Goal: Entertainment & Leisure: Browse casually

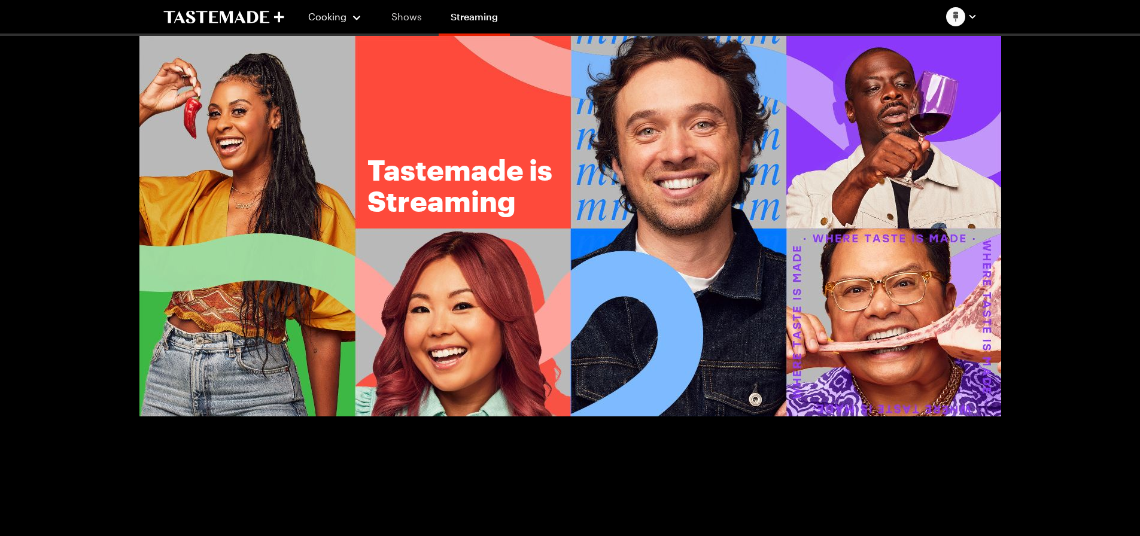
click at [402, 19] on link "Shows" at bounding box center [407, 17] width 54 height 34
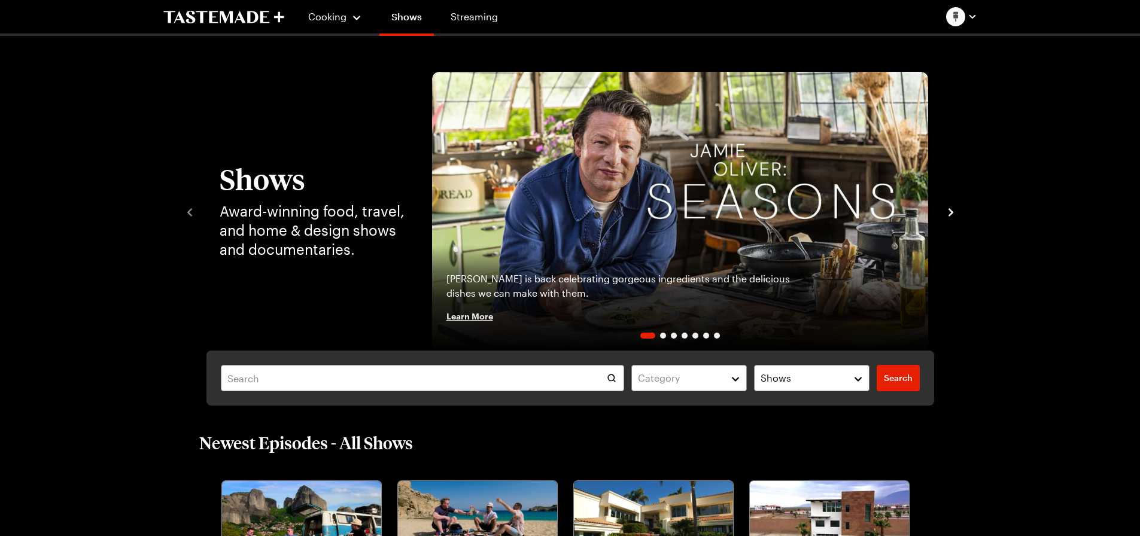
click at [475, 317] on span "Learn More" at bounding box center [470, 316] width 47 height 12
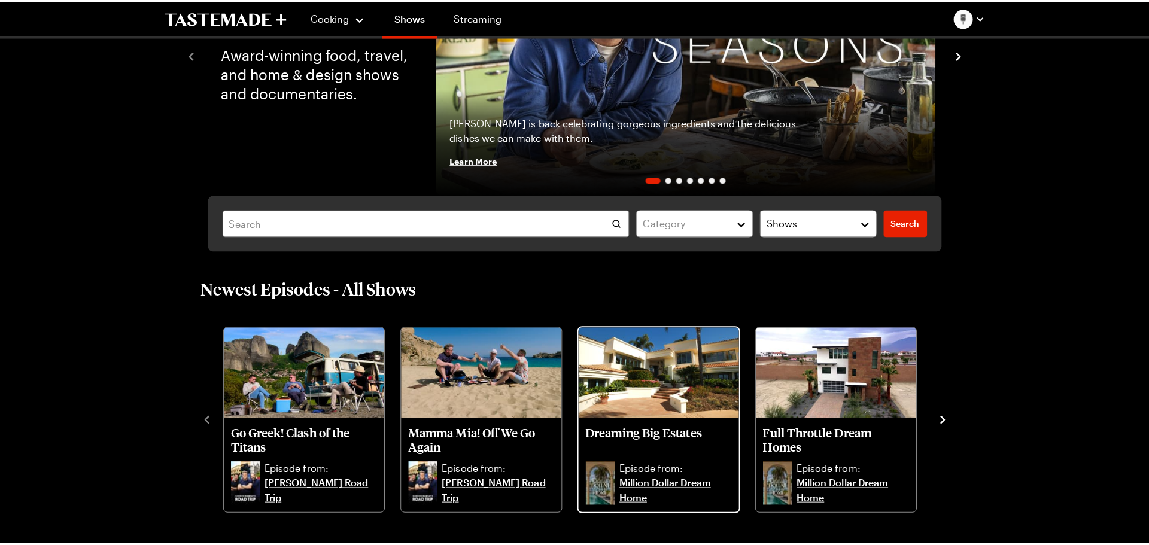
scroll to position [180, 0]
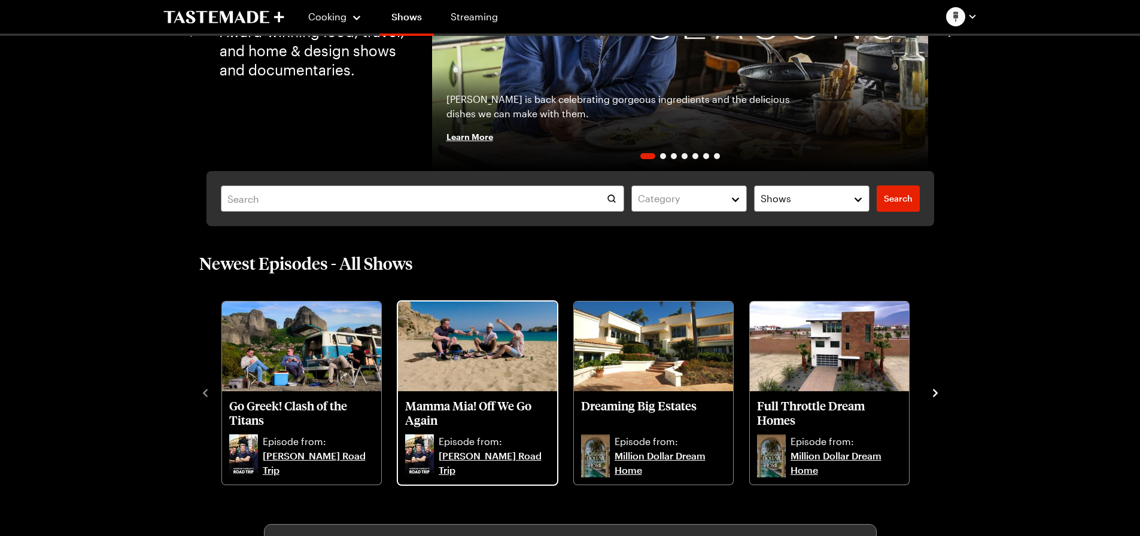
click at [489, 408] on p "Mamma Mia! Off We Go Again" at bounding box center [477, 413] width 145 height 29
